Goal: Browse casually

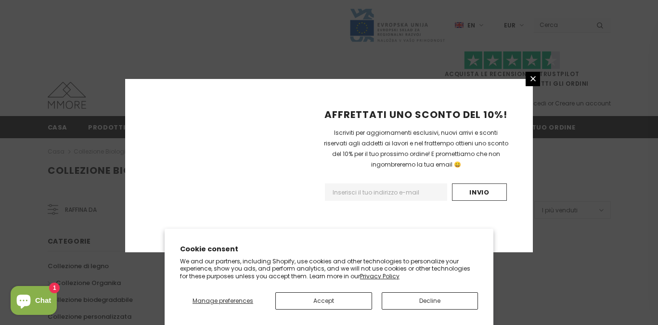
scroll to position [662, 0]
